Goal: Information Seeking & Learning: Learn about a topic

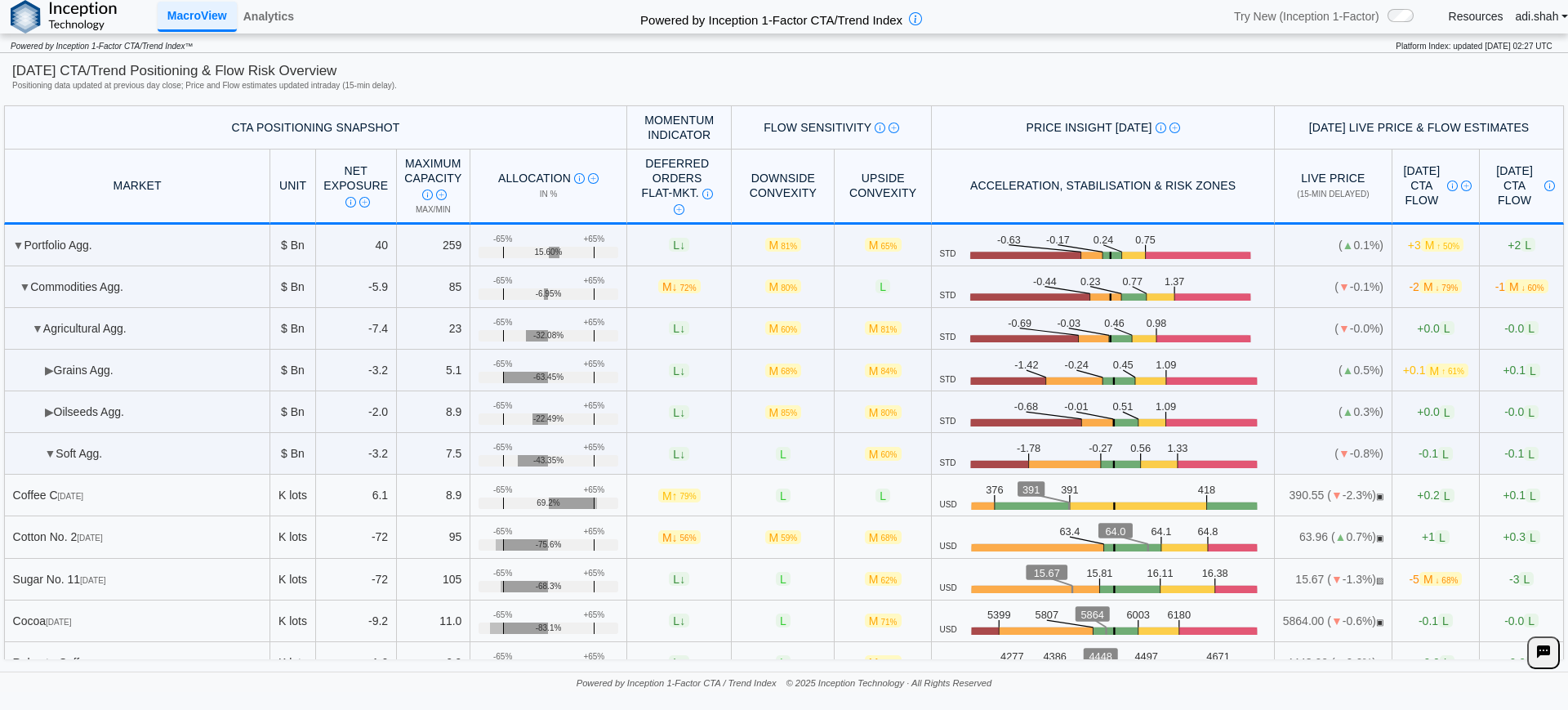
click at [64, 9] on img at bounding box center [63, 16] width 106 height 34
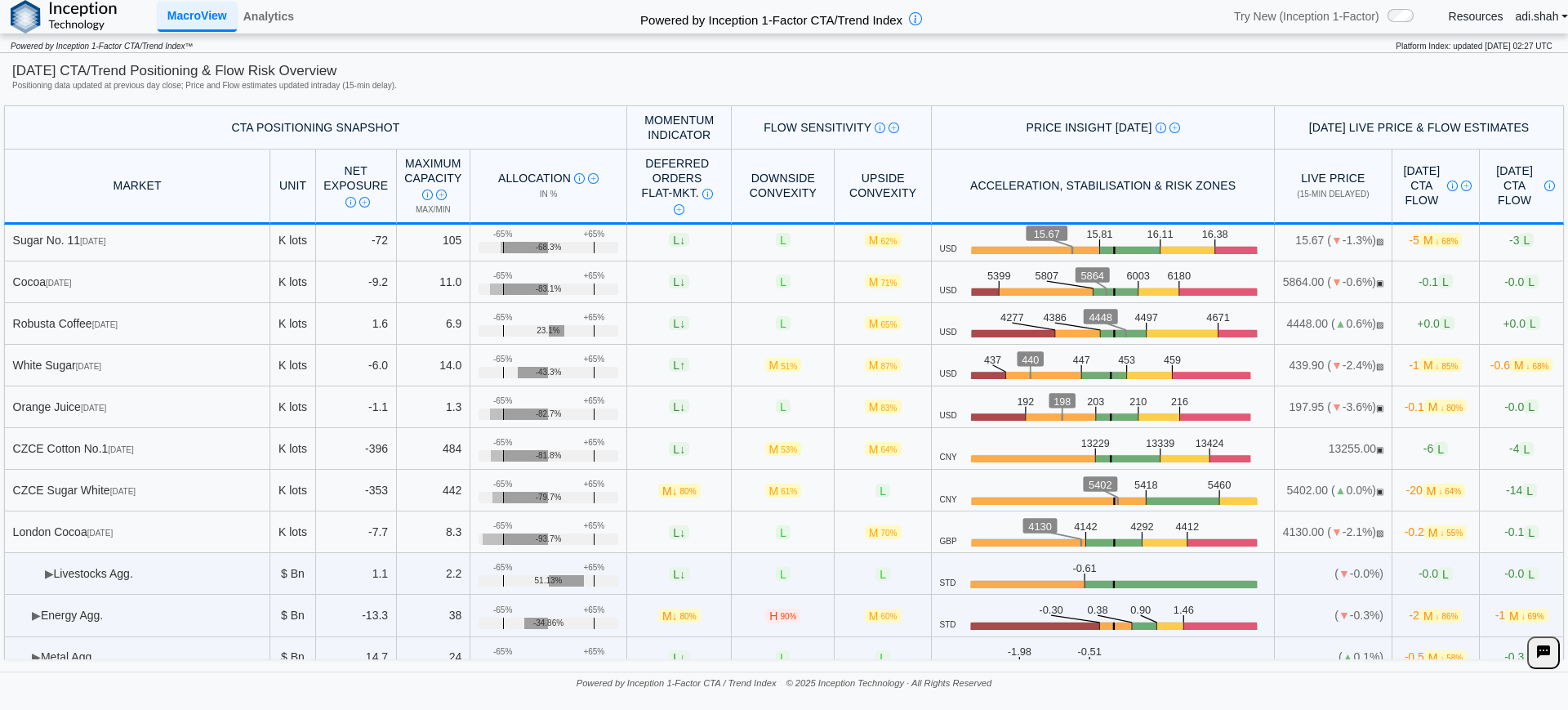
scroll to position [483, 0]
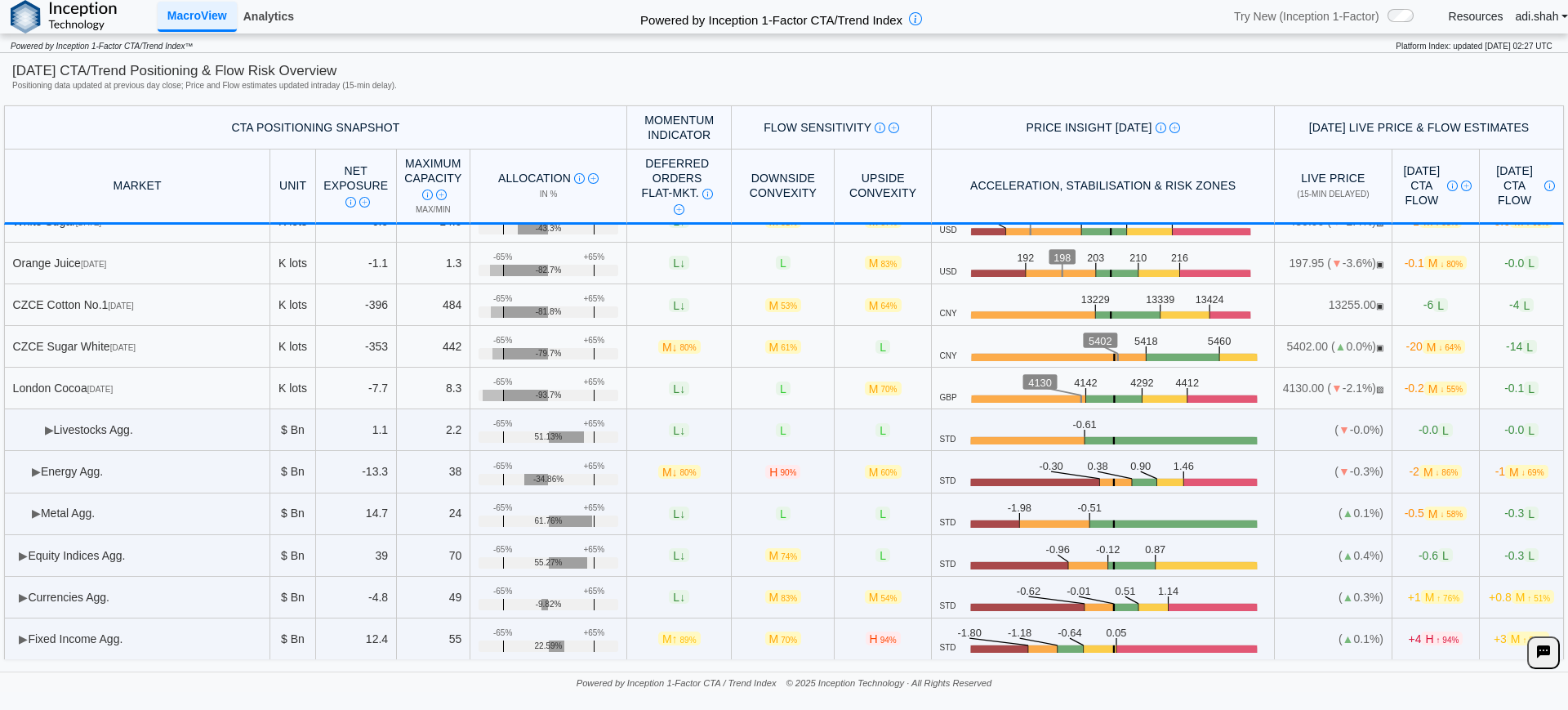
click at [274, 16] on link "Analytics" at bounding box center [268, 16] width 63 height 28
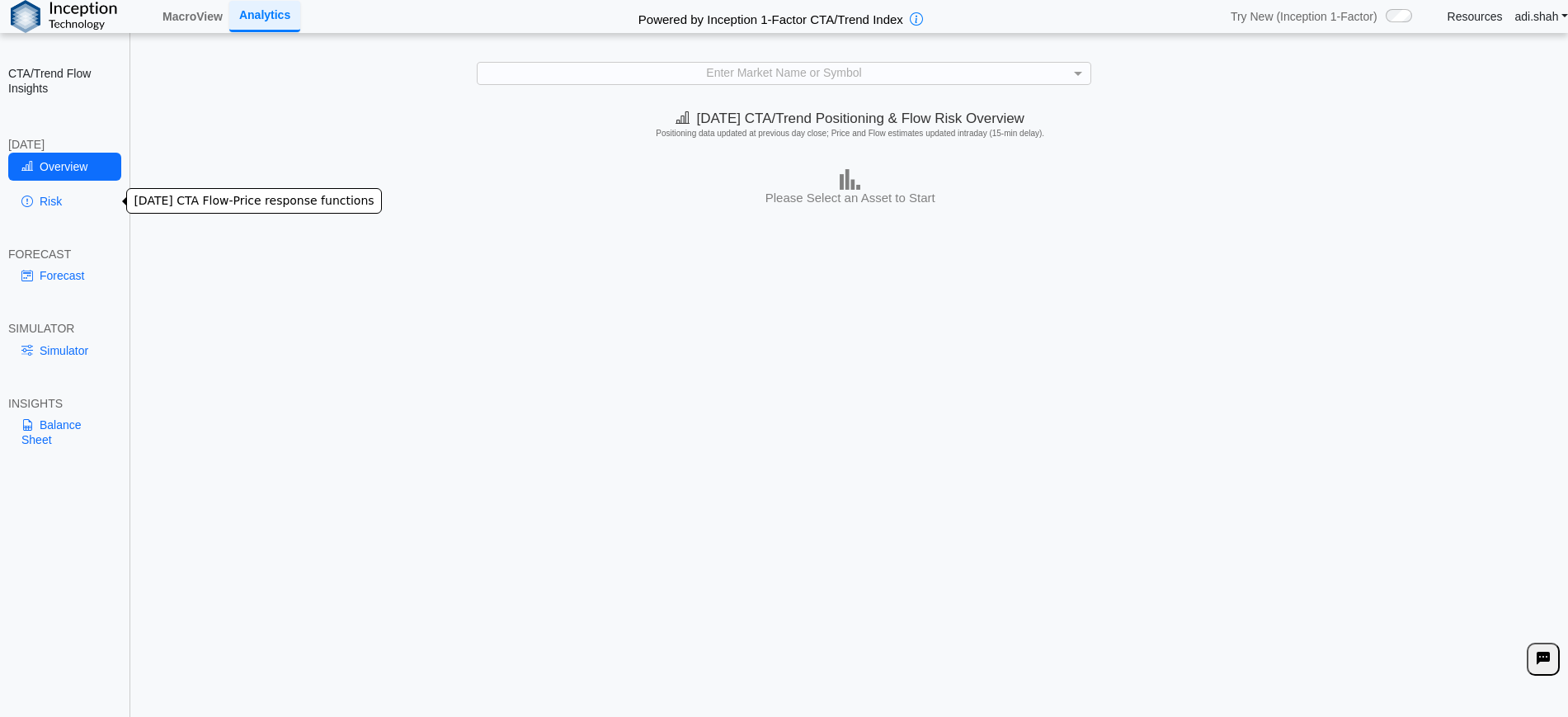
click at [36, 206] on link "Risk" at bounding box center [65, 201] width 113 height 28
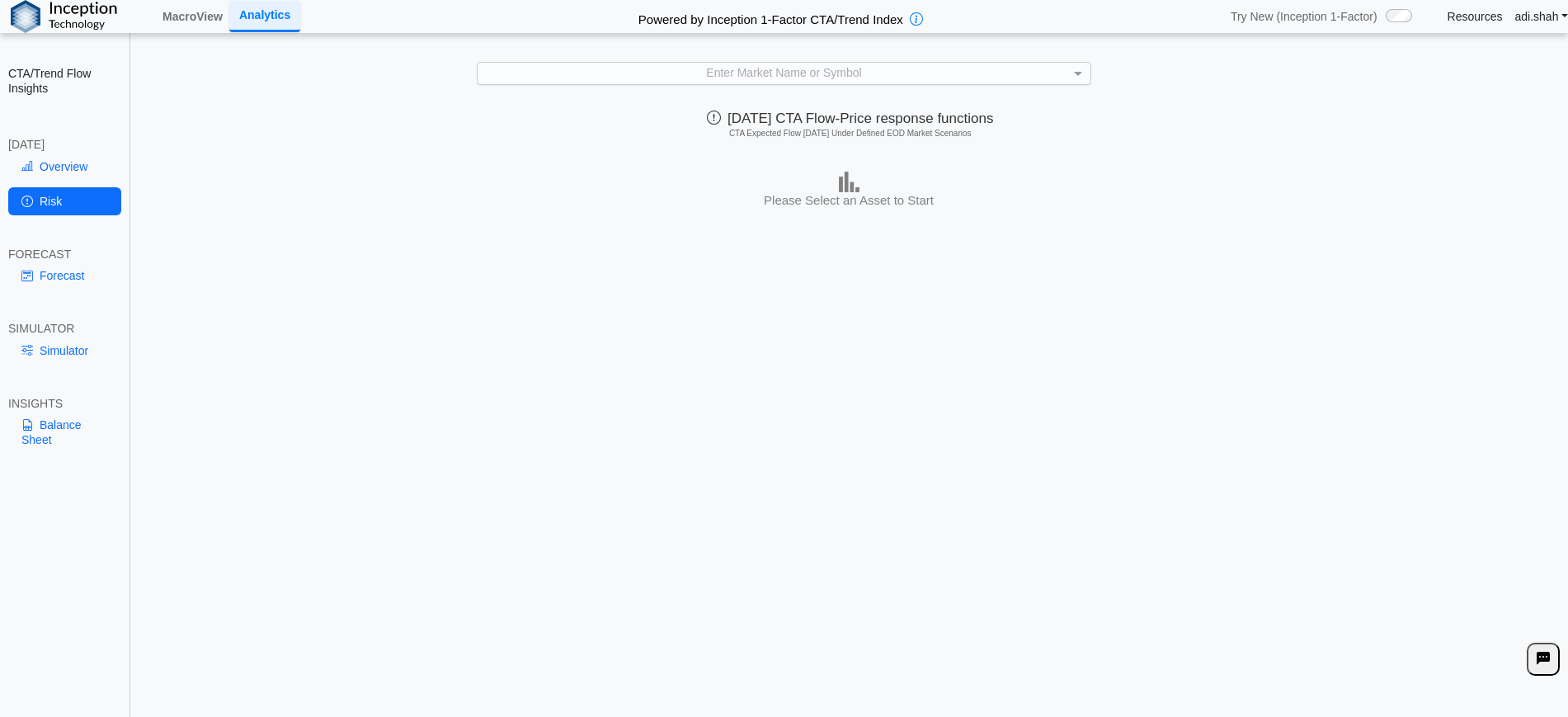
scroll to position [1, 0]
click at [639, 70] on div "Enter Market Name or Symbol" at bounding box center [783, 72] width 612 height 21
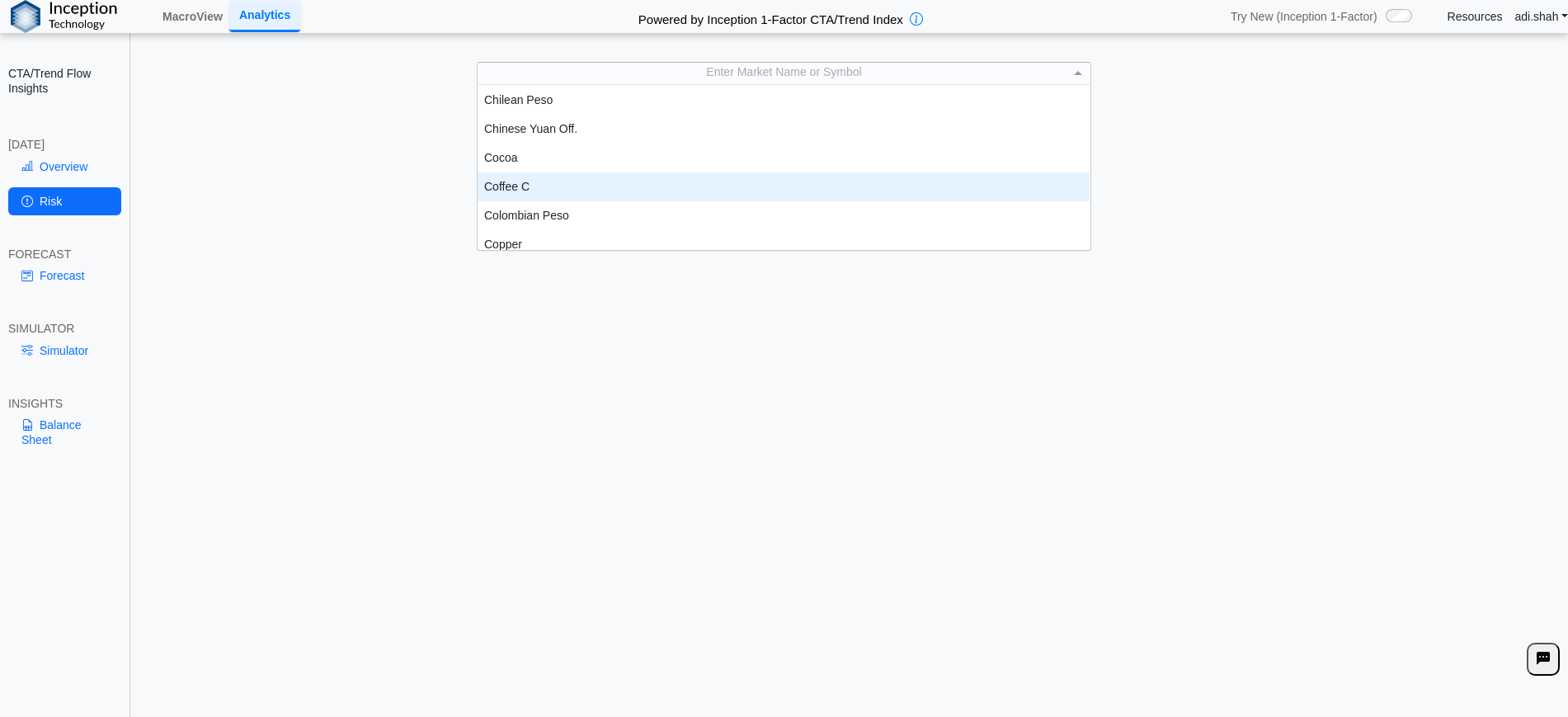
scroll to position [615, 0]
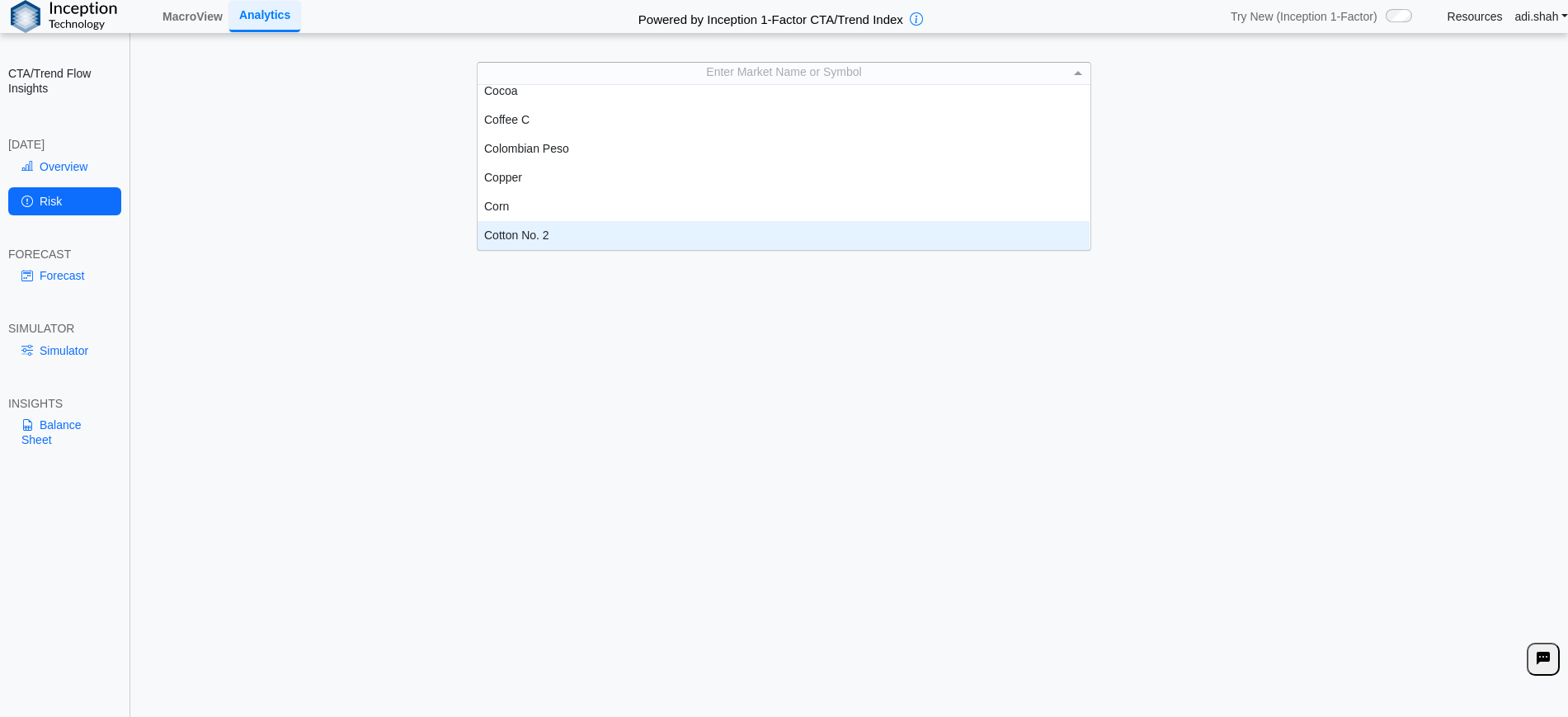
click at [511, 240] on div "Cotton No. 2" at bounding box center [783, 236] width 612 height 29
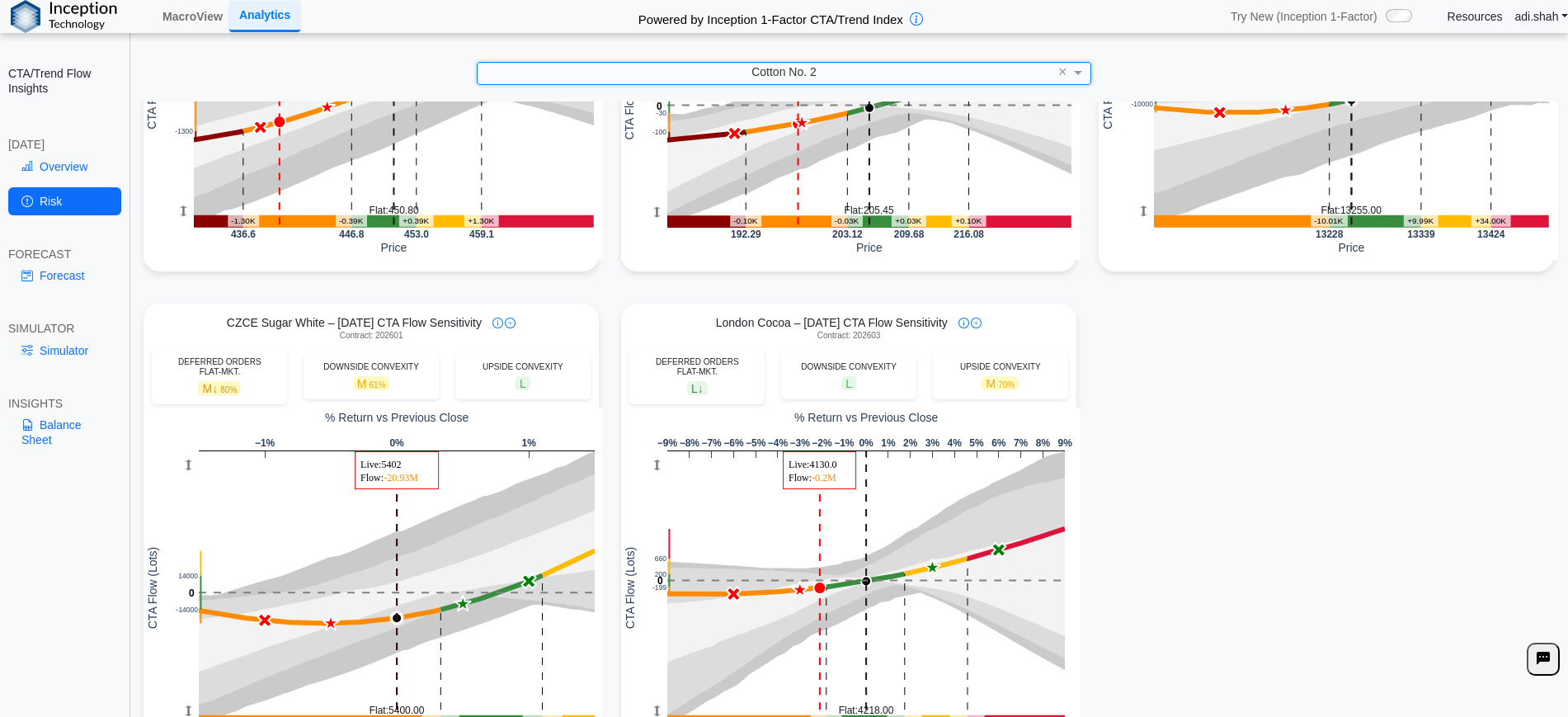
scroll to position [1441, 0]
